Goal: Information Seeking & Learning: Learn about a topic

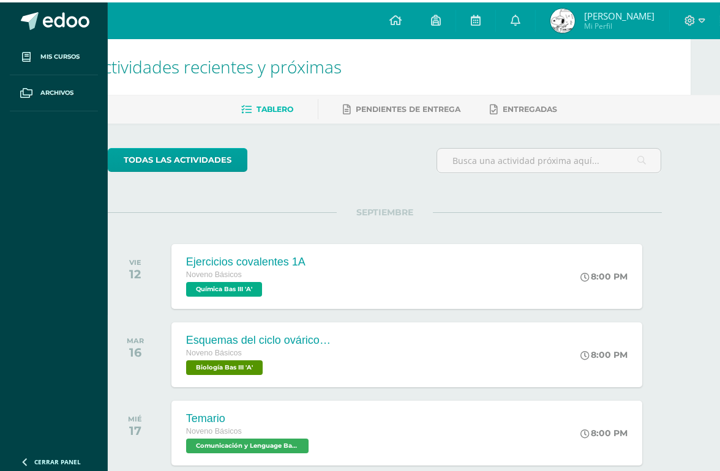
scroll to position [0, 29]
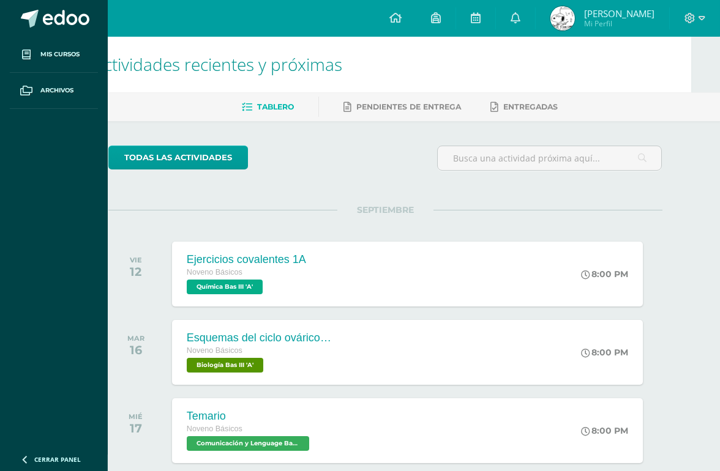
click at [531, 9] on link at bounding box center [515, 18] width 39 height 37
click at [63, 86] on span "Archivos" at bounding box center [56, 91] width 33 height 10
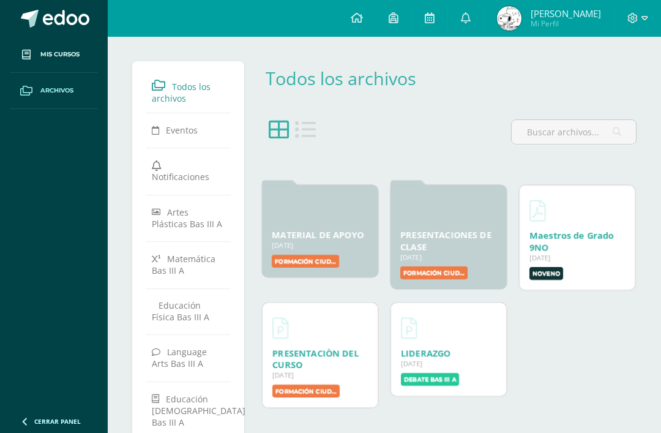
click at [438, 217] on div at bounding box center [448, 209] width 97 height 29
click at [453, 229] on link "PRESENTACIONES DE CLASE" at bounding box center [445, 240] width 91 height 23
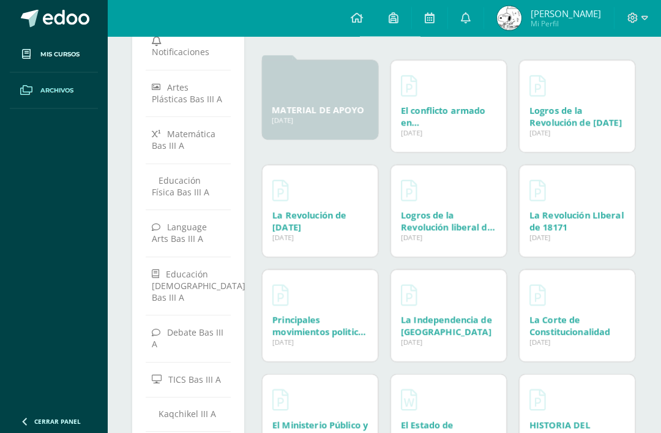
scroll to position [125, 0]
click at [471, 335] on div "La Independencia de Guatemala 24 Jul, 2025" at bounding box center [448, 325] width 95 height 23
click at [489, 327] on link "La Independencia de Guatemala" at bounding box center [446, 325] width 91 height 23
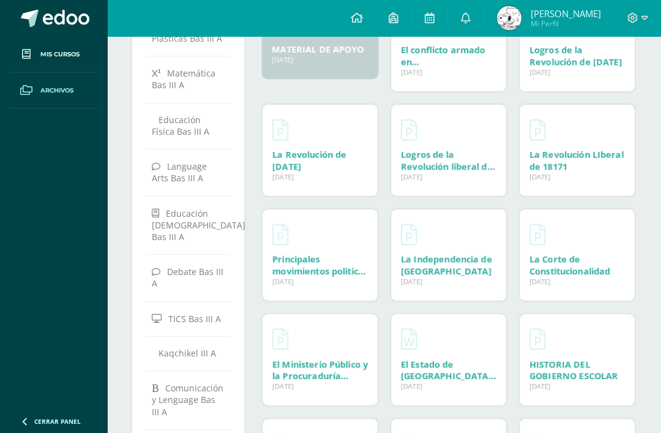
scroll to position [180, 0]
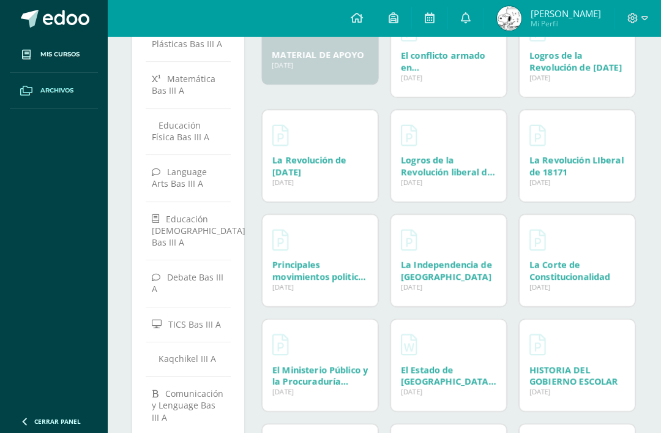
click at [339, 160] on link "La Revolución de Octubre de 1944" at bounding box center [309, 165] width 74 height 23
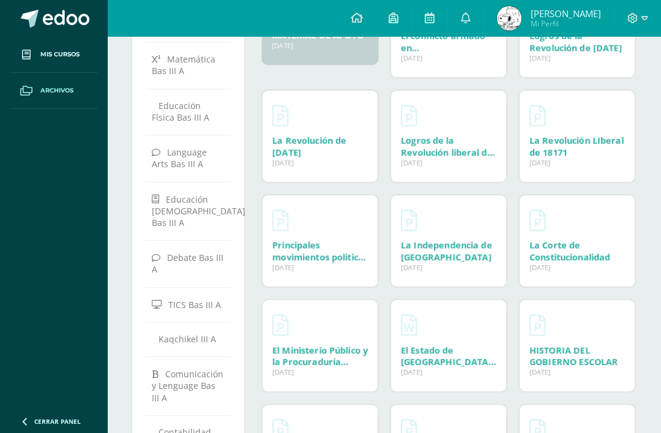
click at [466, 164] on div "11 Ago, 2025" at bounding box center [448, 162] width 95 height 9
click at [449, 154] on link "Logros de la Revolución liberal de 1871" at bounding box center [448, 152] width 94 height 35
click at [610, 140] on link "La Revolución LIberal de 18171" at bounding box center [576, 146] width 94 height 23
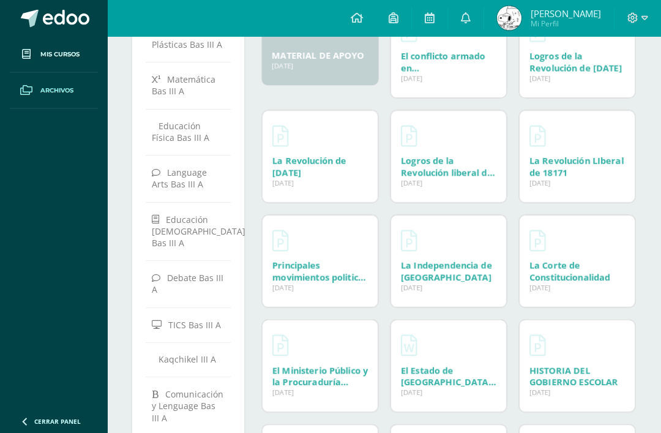
scroll to position [136, 0]
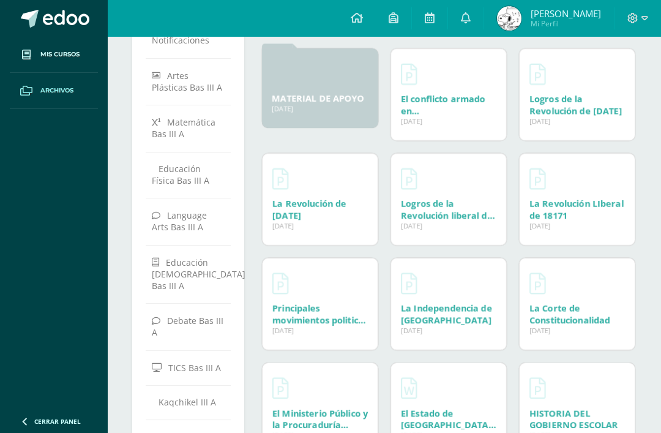
click at [594, 96] on div "Logros de la Revolución de octubre de 1944 08 Sep, 2025" at bounding box center [576, 104] width 95 height 23
click at [605, 119] on div "08 Sep, 2025" at bounding box center [576, 120] width 95 height 9
click at [578, 102] on link "Logros de la Revolución de octubre de 1944" at bounding box center [575, 104] width 92 height 23
click at [334, 323] on div "Principales movimientos politicos y sociales de Guatemala 11 Ago, 2025" at bounding box center [319, 313] width 95 height 23
click at [300, 320] on link "Principales movimientos politicos y sociales de Guatemala" at bounding box center [319, 325] width 95 height 47
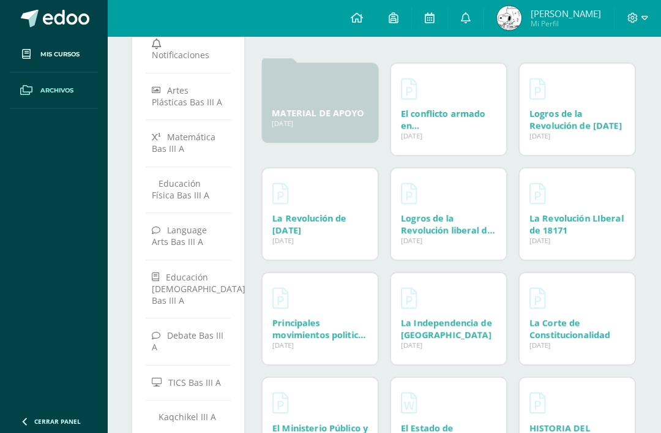
scroll to position [122, 0]
click at [341, 118] on link "MATERIAL DE APOYO" at bounding box center [318, 113] width 92 height 12
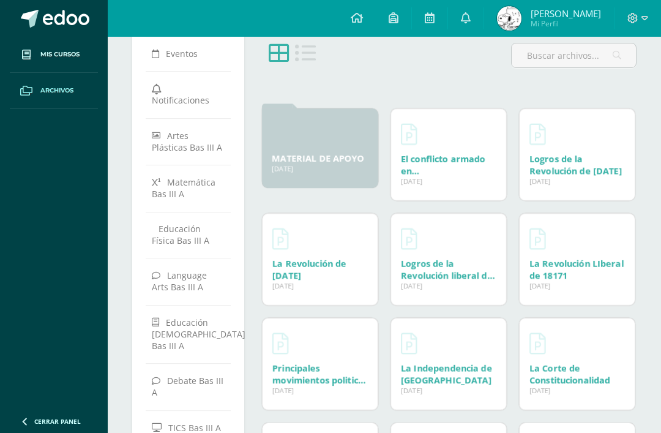
scroll to position [0, 0]
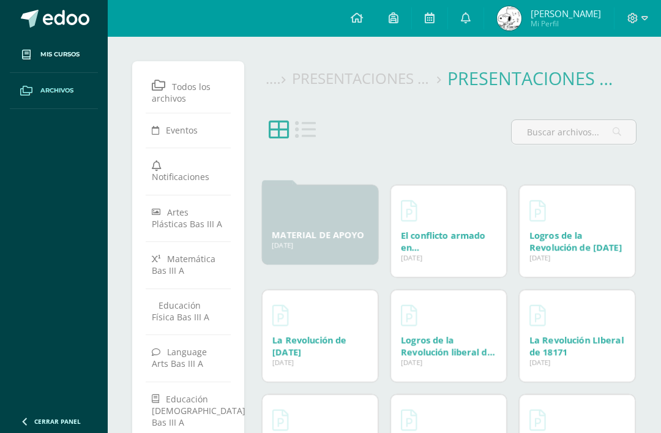
click at [40, 86] on span "Archivos" at bounding box center [56, 91] width 33 height 10
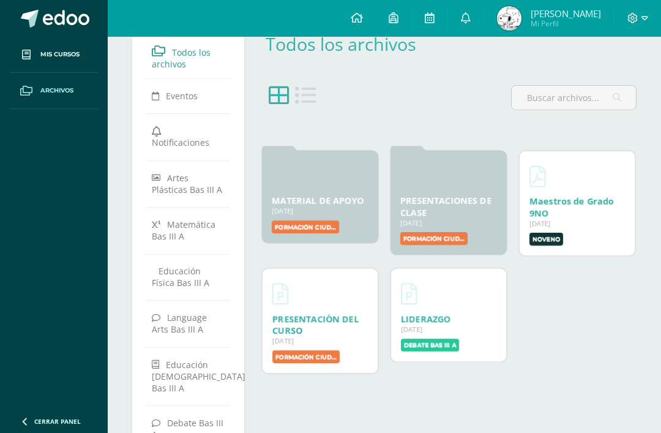
scroll to position [35, 0]
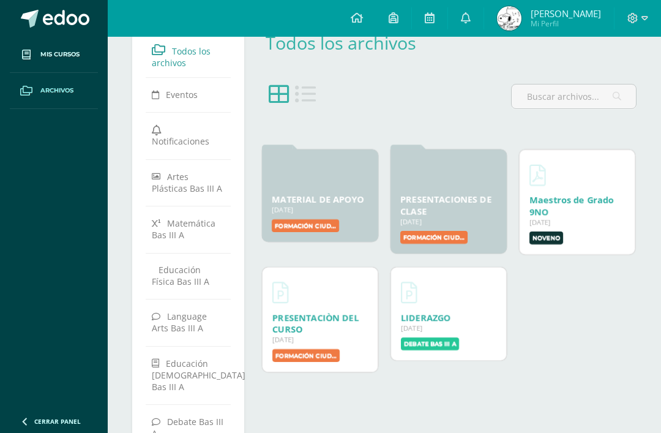
click at [342, 190] on div "MATERIAL DE APOYO [DATE] [DATE] Creado por: [PERSON_NAME] Formación Ciudadana B…" at bounding box center [320, 195] width 116 height 92
click at [344, 193] on link "MATERIAL DE APOYO" at bounding box center [318, 199] width 92 height 12
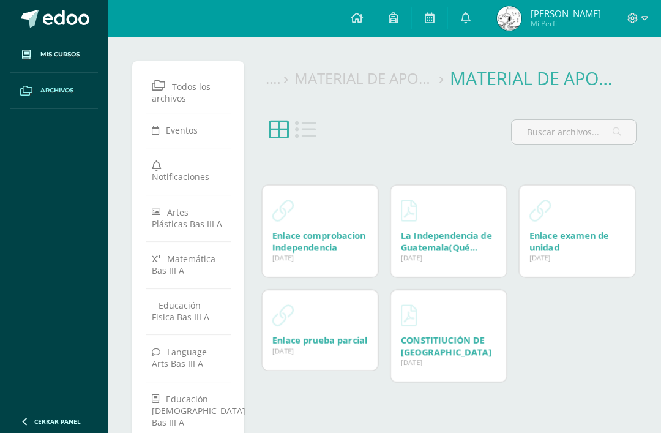
click at [446, 248] on link "La Independencia de Guatemala(Qué ocurrió el [DATE])" at bounding box center [446, 246] width 91 height 35
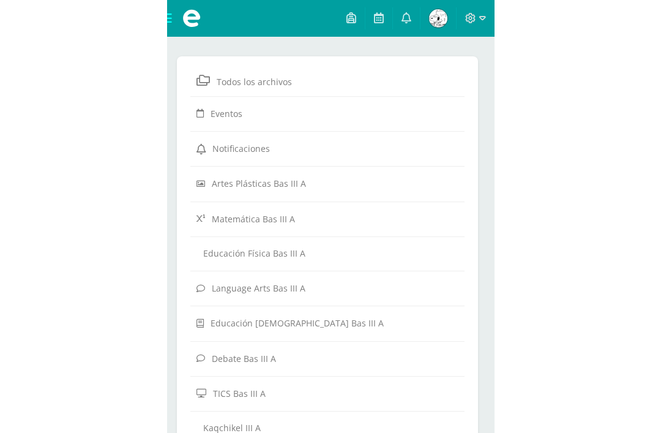
scroll to position [17, 0]
